Goal: Task Accomplishment & Management: Complete application form

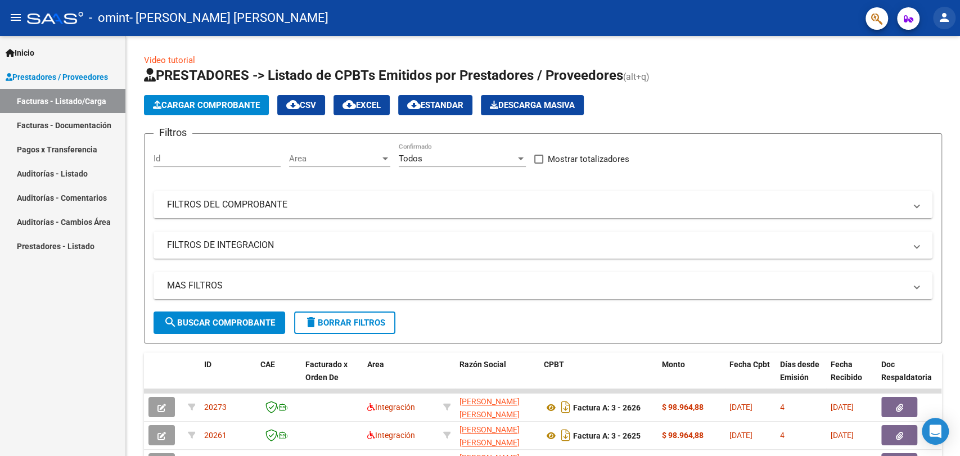
click at [934, 24] on button "person" at bounding box center [944, 18] width 22 height 22
click at [899, 79] on mat-icon "exit_to_app" at bounding box center [902, 73] width 13 height 13
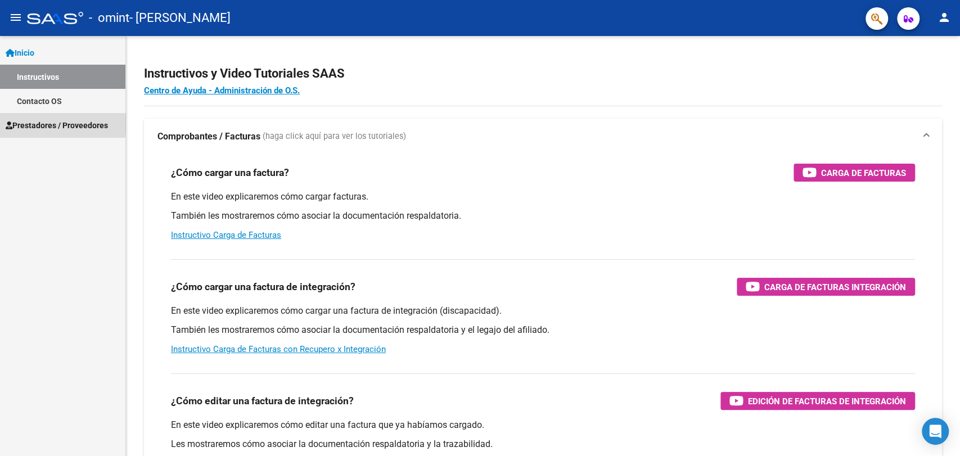
click at [47, 123] on span "Prestadores / Proveedores" at bounding box center [57, 125] width 102 height 12
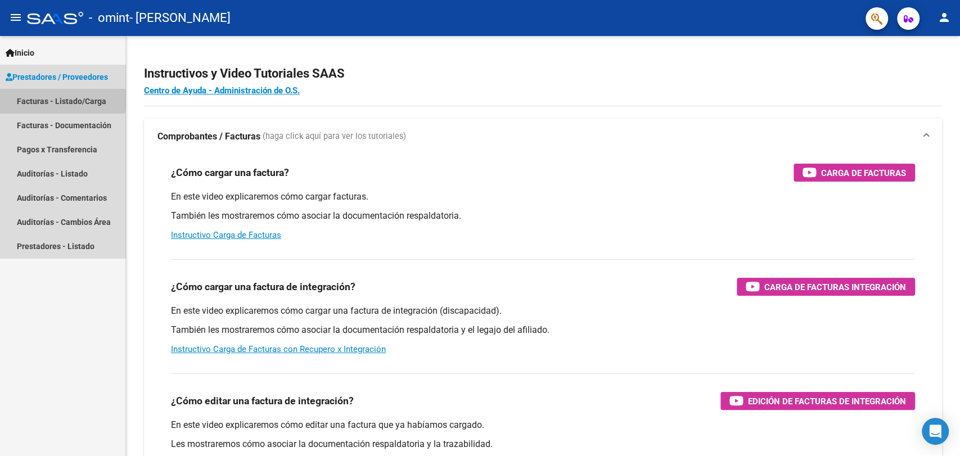
click at [62, 100] on link "Facturas - Listado/Carga" at bounding box center [62, 101] width 125 height 24
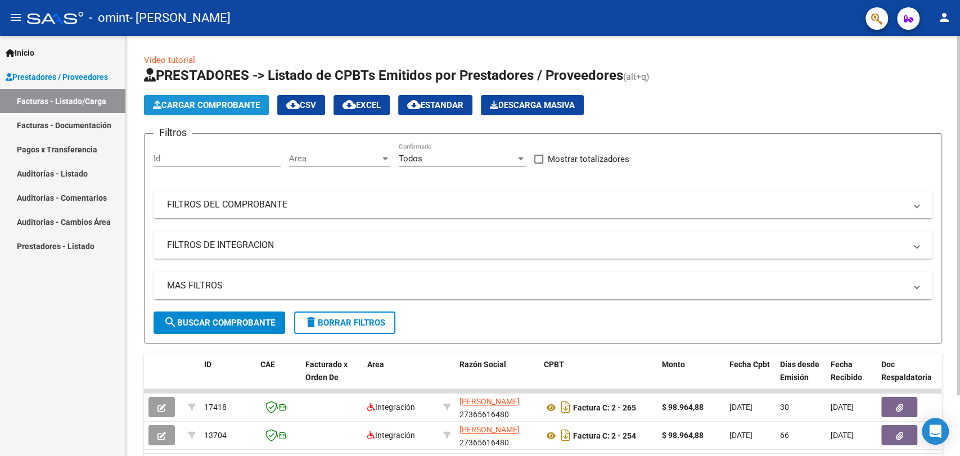
click at [208, 96] on button "Cargar Comprobante" at bounding box center [206, 105] width 125 height 20
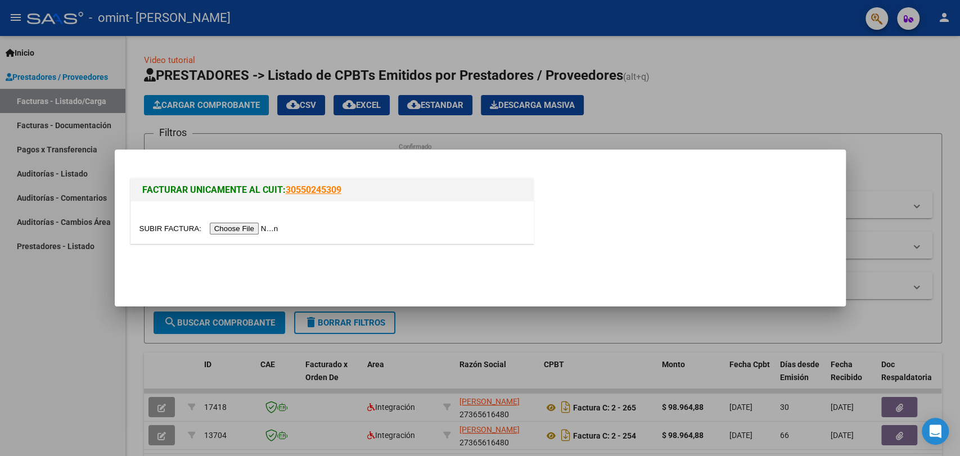
click at [247, 233] on input "file" at bounding box center [210, 229] width 142 height 12
click at [261, 229] on input "file" at bounding box center [210, 229] width 142 height 12
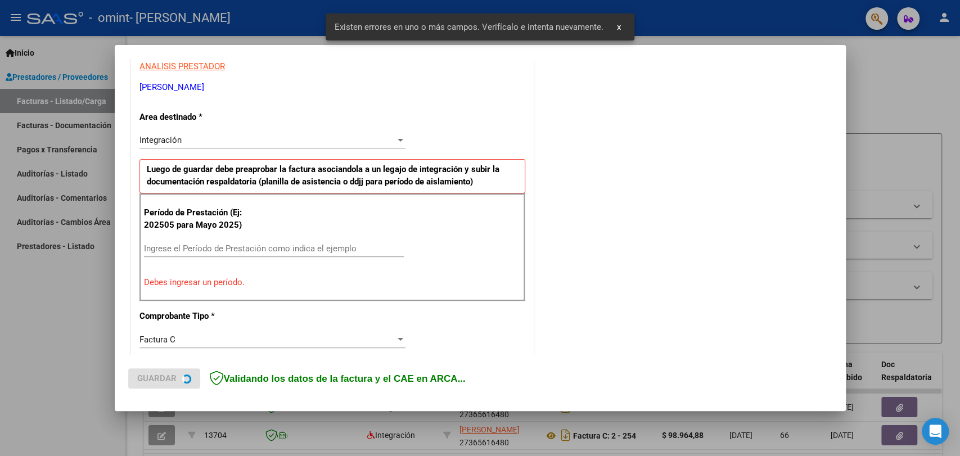
scroll to position [221, 0]
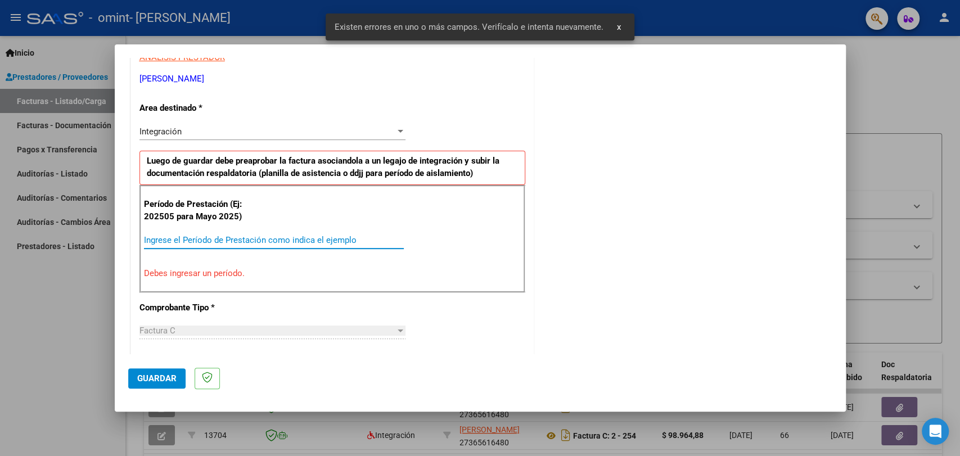
click at [245, 238] on input "Ingrese el Período de Prestación como indica el ejemplo" at bounding box center [274, 240] width 260 height 10
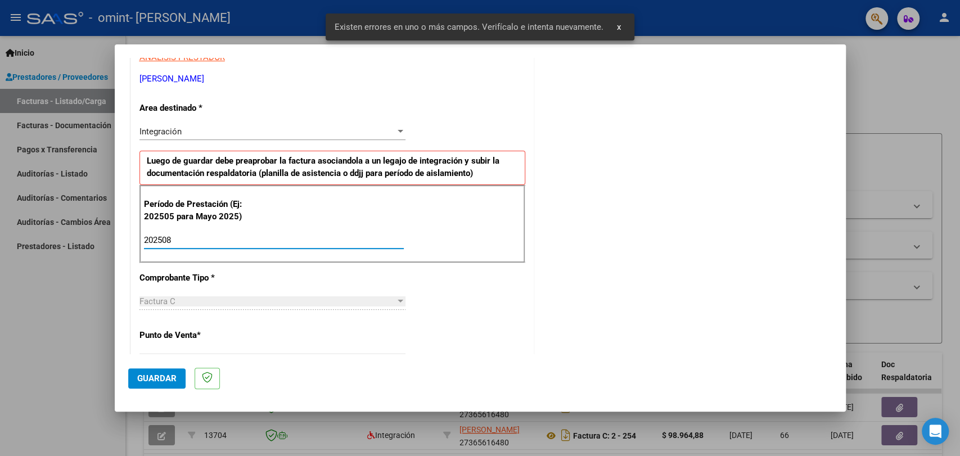
type input "202508"
click at [159, 379] on span "Guardar" at bounding box center [156, 378] width 39 height 10
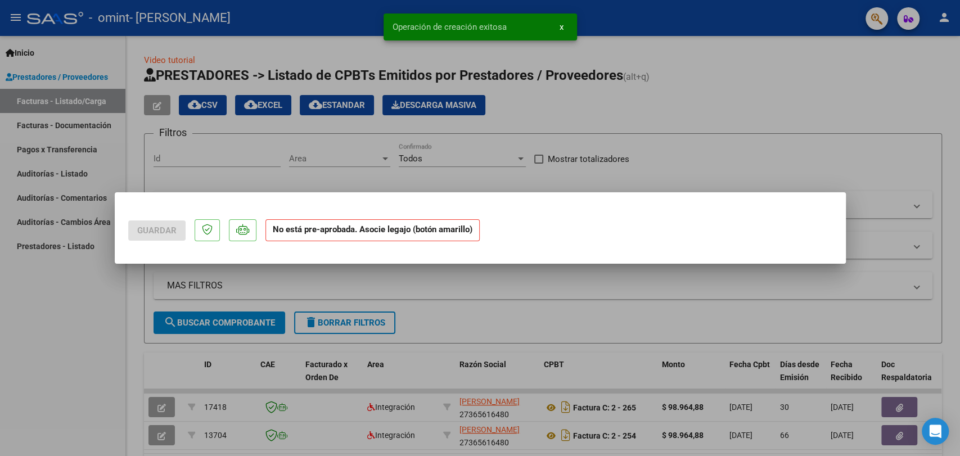
scroll to position [0, 0]
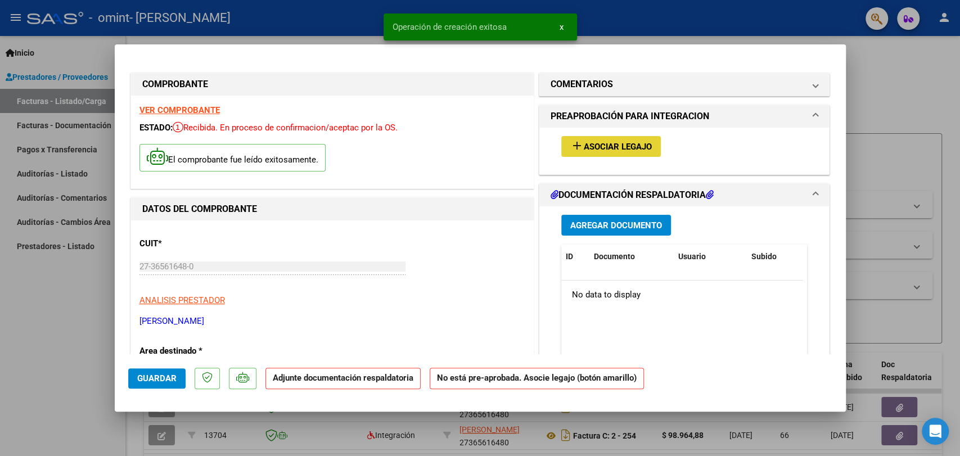
click at [614, 150] on span "Asociar Legajo" at bounding box center [618, 147] width 68 height 10
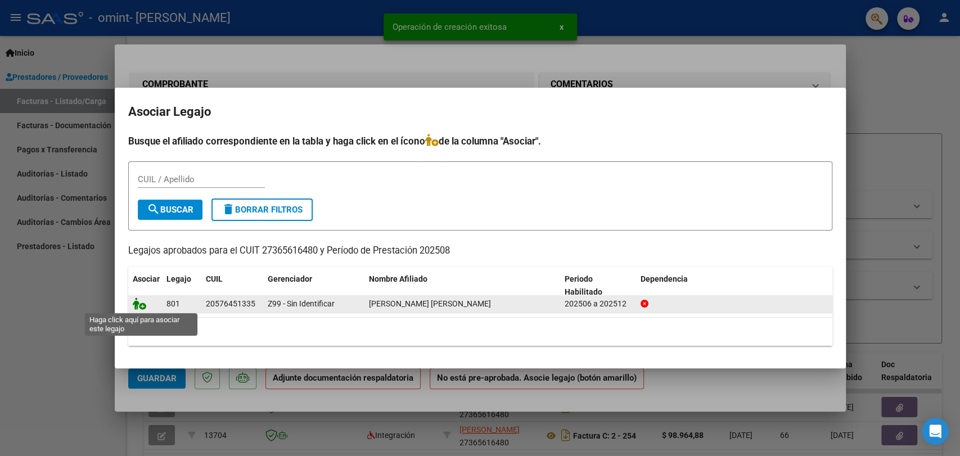
click at [139, 305] on icon at bounding box center [139, 304] width 13 height 12
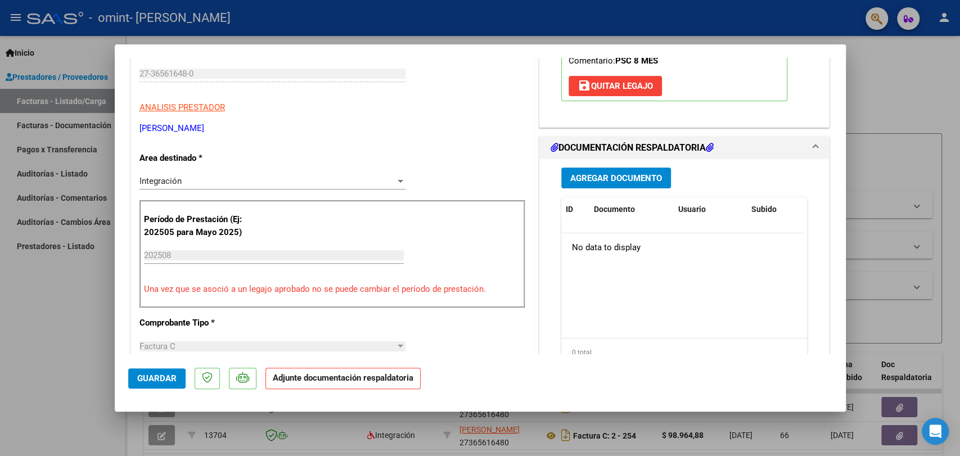
scroll to position [191, 0]
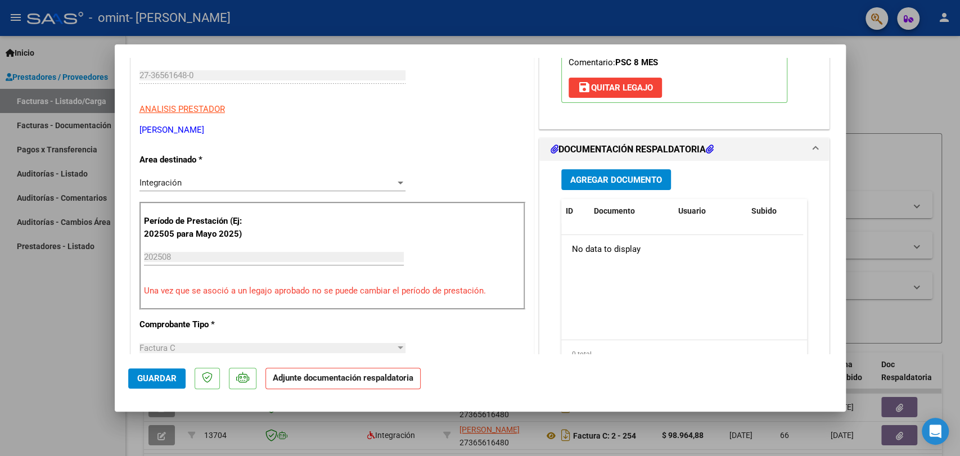
click at [587, 183] on span "Agregar Documento" at bounding box center [616, 180] width 92 height 10
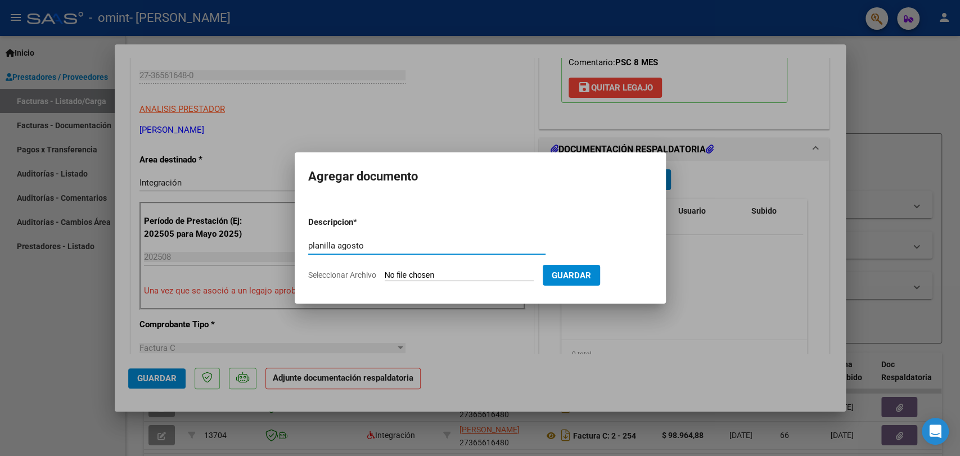
type input "planilla agosto"
click at [463, 277] on input "Seleccionar Archivo" at bounding box center [459, 276] width 149 height 11
type input "C:\fakepath\CamScanner 16-08-2025 11.24.pdf"
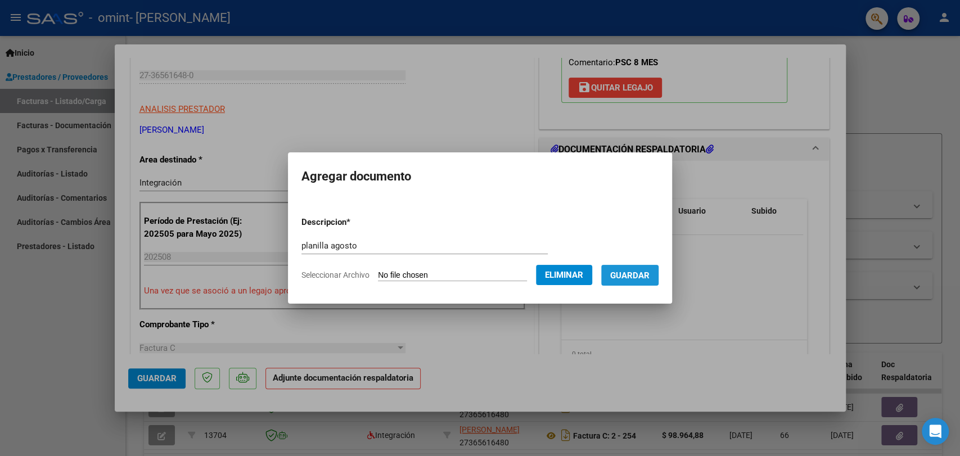
click at [642, 278] on span "Guardar" at bounding box center [629, 276] width 39 height 10
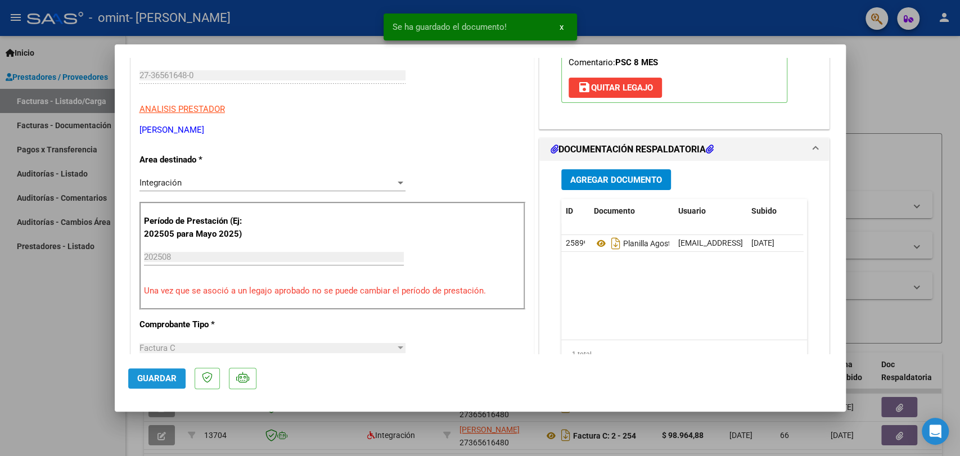
click at [152, 372] on button "Guardar" at bounding box center [156, 378] width 57 height 20
click at [908, 94] on div at bounding box center [480, 228] width 960 height 456
type input "$ 0,00"
